Goal: Use online tool/utility: Utilize a website feature to perform a specific function

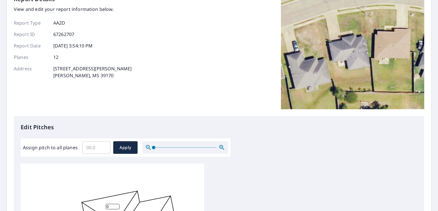
scroll to position [57, 0]
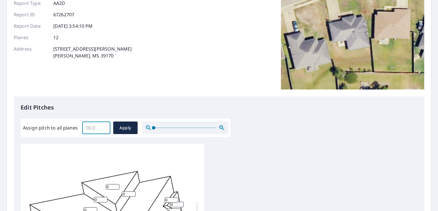
click at [94, 121] on input "Assign pitch to all planes" at bounding box center [96, 128] width 28 height 16
type input "7"
click at [132, 125] on span "Apply" at bounding box center [125, 128] width 15 height 7
type input "7"
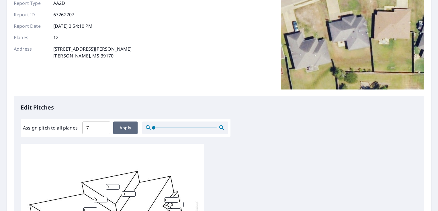
type input "7"
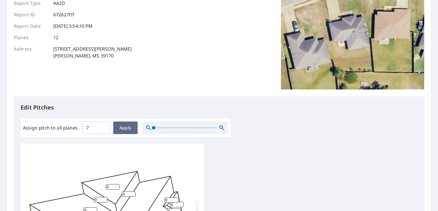
type input "7"
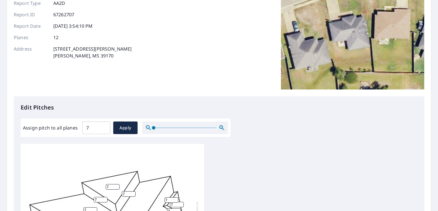
scroll to position [6, 0]
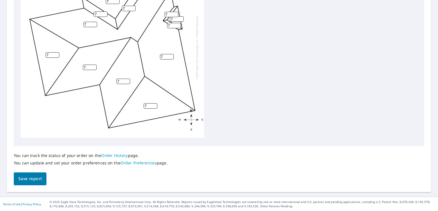
click at [37, 179] on span "Save report" at bounding box center [29, 179] width 23 height 7
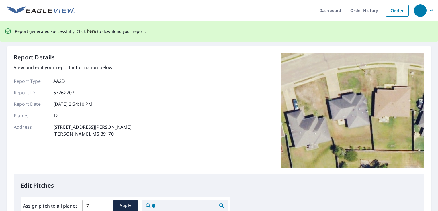
scroll to position [0, 0]
click at [91, 32] on span "here" at bounding box center [91, 31] width 9 height 7
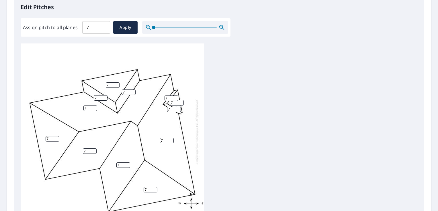
scroll to position [172, 0]
